Goal: Find specific page/section: Find specific page/section

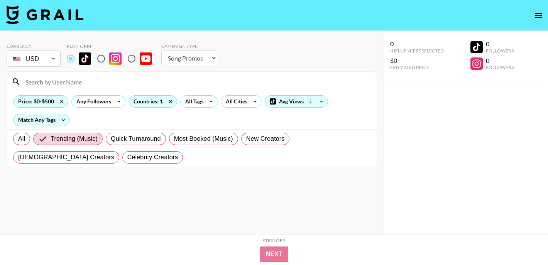
select select "Song"
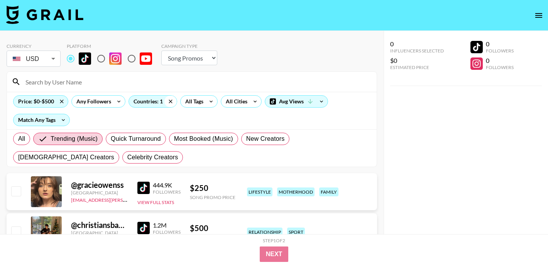
click at [169, 101] on icon at bounding box center [170, 102] width 12 height 12
click at [59, 100] on icon at bounding box center [62, 102] width 12 height 12
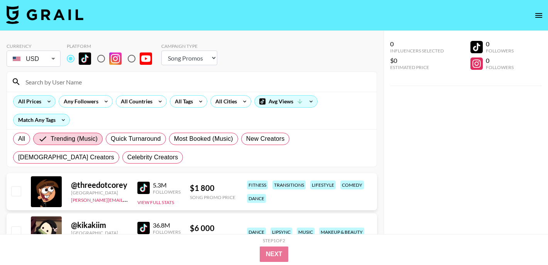
click at [61, 81] on input at bounding box center [196, 82] width 351 height 12
paste input "psycheswings"
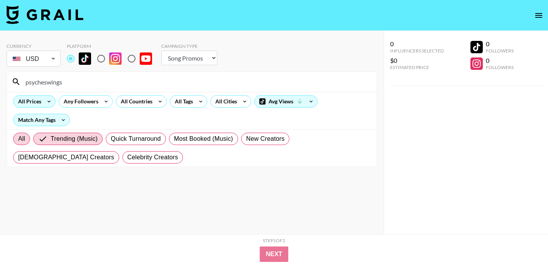
type input "psycheswings"
click at [28, 138] on label "All" at bounding box center [21, 139] width 17 height 12
click at [18, 139] on input "All" at bounding box center [18, 139] width 0 height 0
radio input "true"
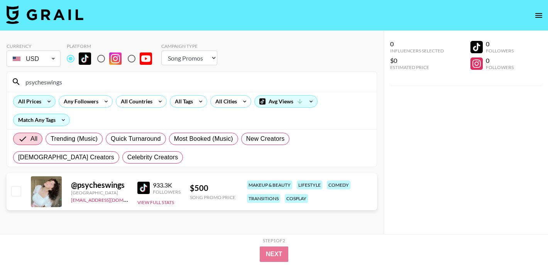
scroll to position [7, 0]
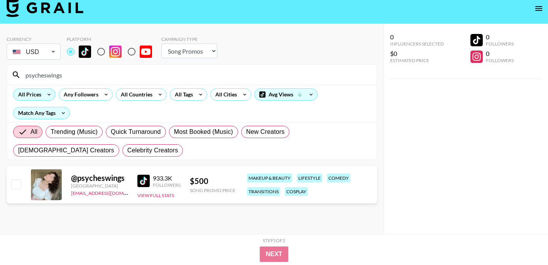
click at [144, 179] on img at bounding box center [143, 181] width 12 height 12
click at [88, 74] on input "psycheswings" at bounding box center [196, 75] width 351 height 12
paste input "[PERSON_NAME].o"
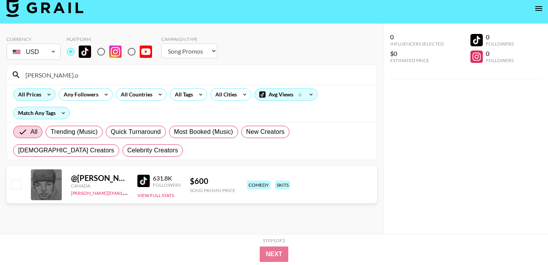
click at [74, 79] on input "[PERSON_NAME].o" at bounding box center [196, 75] width 351 height 12
paste input "benjdl"
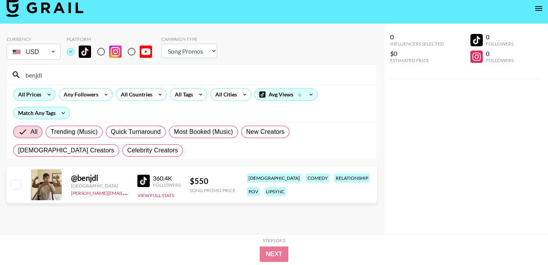
click at [51, 78] on input "benjdl" at bounding box center [196, 75] width 351 height 12
paste input "tylercarpenteer"
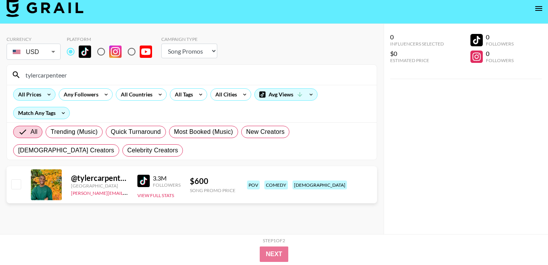
click at [94, 77] on input "tylercarpenteer" at bounding box center [196, 75] width 351 height 12
paste input "lionking1972"
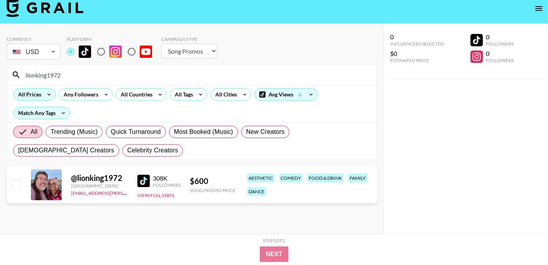
type input "lionking1972"
